Goal: Information Seeking & Learning: Understand process/instructions

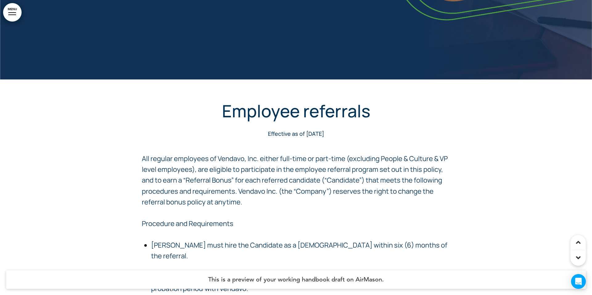
scroll to position [175, 0]
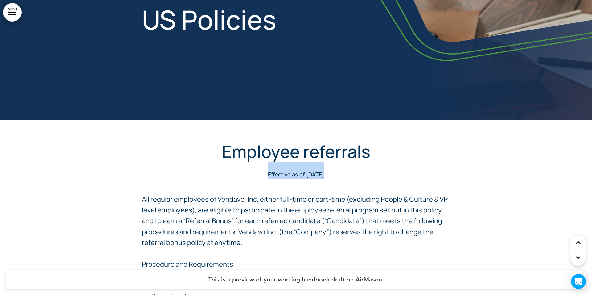
drag, startPoint x: 228, startPoint y: 175, endPoint x: 336, endPoint y: 196, distance: 109.2
click at [336, 197] on span "All regular employees of Vendavo, Inc. either full-time or part-time (excluding…" at bounding box center [295, 221] width 306 height 53
click at [339, 200] on span "All regular employees of Vendavo, Inc. either full-time or part-time (excluding…" at bounding box center [295, 221] width 306 height 53
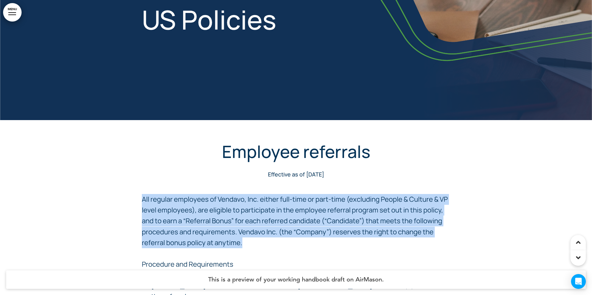
click at [339, 200] on span "All regular employees of Vendavo, Inc. either full-time or part-time (excluding…" at bounding box center [295, 221] width 306 height 53
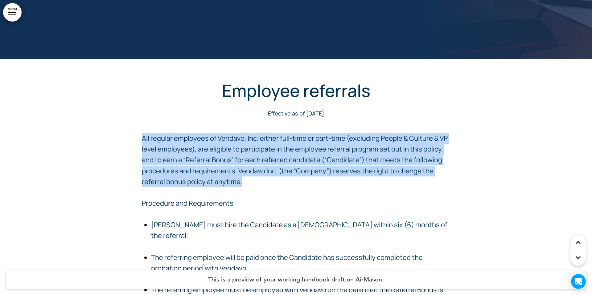
scroll to position [309, 0]
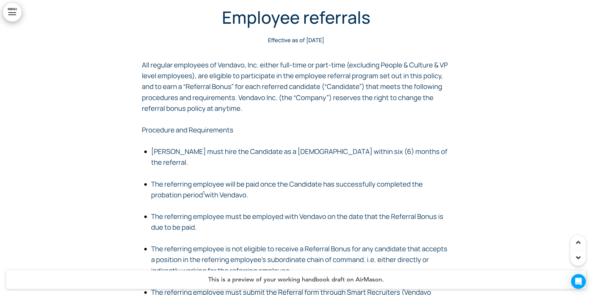
click at [302, 190] on ul "[PERSON_NAME] must hire the Candidate as a [DEMOGRAPHIC_DATA] within six (6) mo…" at bounding box center [296, 243] width 308 height 195
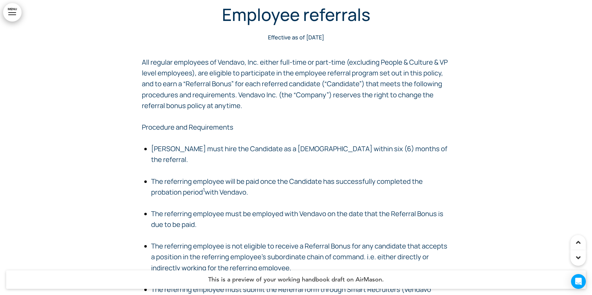
click at [316, 130] on p "Procedure and Requirements" at bounding box center [296, 127] width 308 height 11
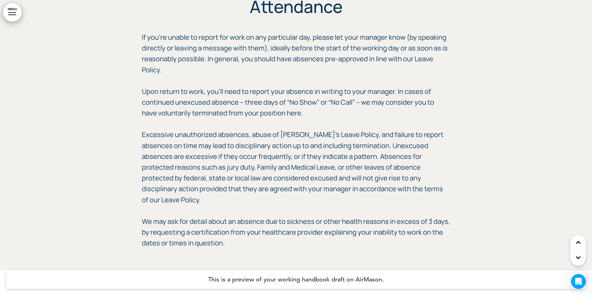
scroll to position [2211, 0]
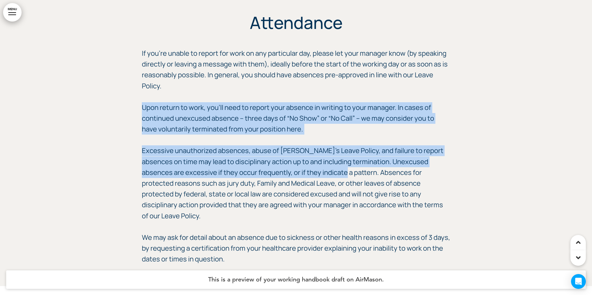
drag, startPoint x: 321, startPoint y: 167, endPoint x: 232, endPoint y: 90, distance: 117.4
click at [232, 90] on div "﻿Attendance If you’re unable to report for work on any particular day, please l…" at bounding box center [296, 139] width 308 height 251
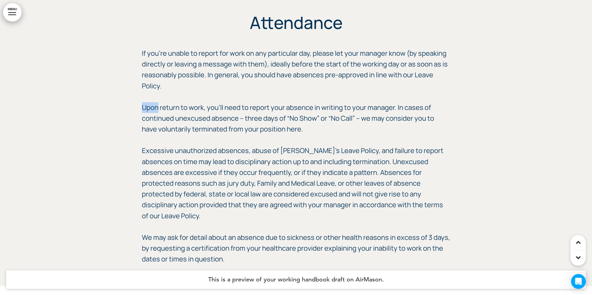
click at [232, 90] on div "﻿Attendance If you’re unable to report for work on any particular day, please l…" at bounding box center [296, 139] width 308 height 251
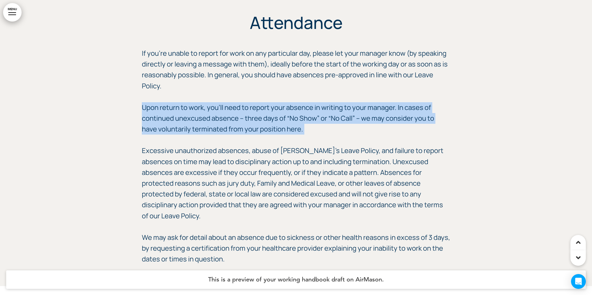
click at [232, 90] on div "﻿Attendance If you’re unable to report for work on any particular day, please l…" at bounding box center [296, 139] width 308 height 251
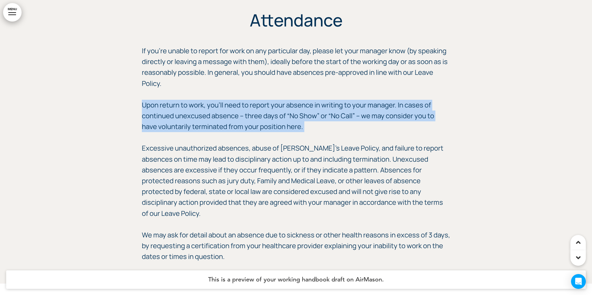
click at [243, 132] on div "﻿Attendance If you’re unable to report for work on any particular day, please l…" at bounding box center [296, 137] width 308 height 251
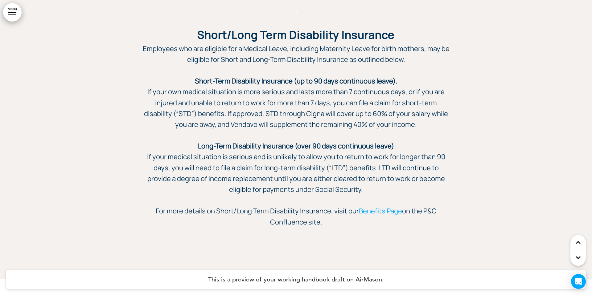
scroll to position [5457, 0]
